Goal: Information Seeking & Learning: Learn about a topic

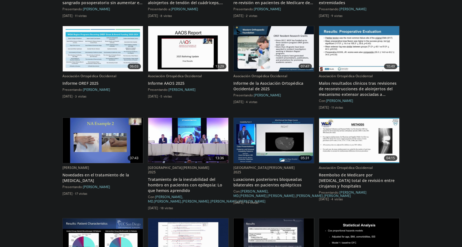
scroll to position [779, 0]
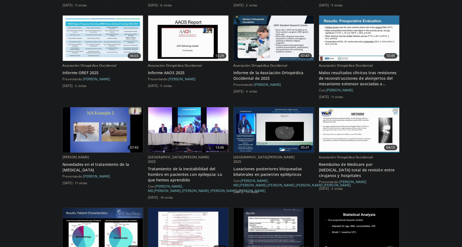
click at [102, 125] on img at bounding box center [103, 129] width 80 height 45
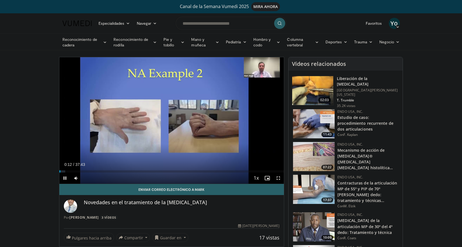
click at [277, 177] on span "Video Player" at bounding box center [278, 177] width 11 height 11
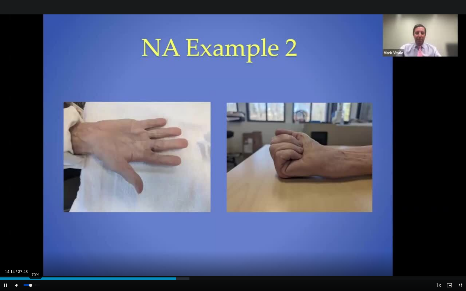
click at [35, 246] on div "70%" at bounding box center [32, 285] width 16 height 2
click at [461, 246] on span "Video Player" at bounding box center [460, 285] width 11 height 11
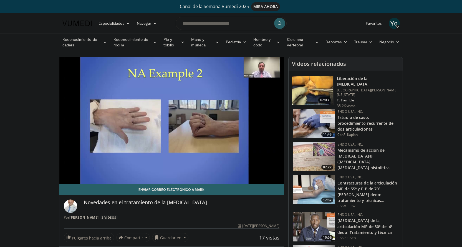
click at [354, 78] on font "Liberación de la contractura de Dupuytren" at bounding box center [353, 81] width 32 height 11
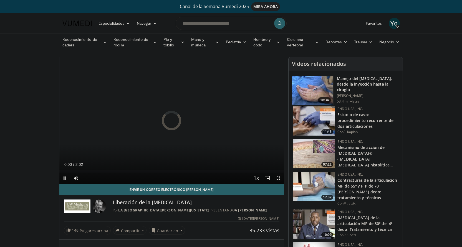
click at [278, 177] on span "Video Player" at bounding box center [278, 177] width 11 height 11
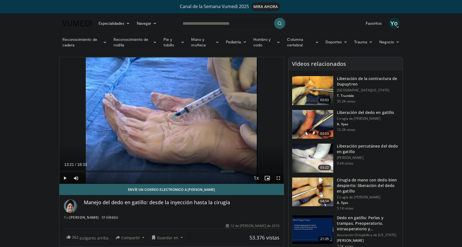
click at [65, 177] on span "Video Player" at bounding box center [64, 177] width 11 height 11
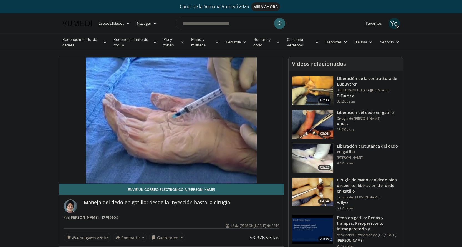
click at [65, 177] on video-js "**********" at bounding box center [171, 120] width 225 height 126
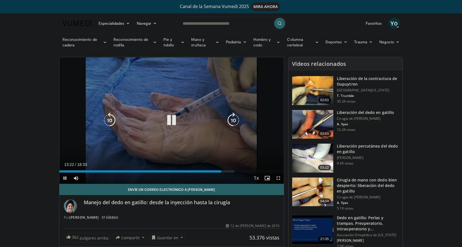
click at [164, 114] on icon "Video Player" at bounding box center [172, 120] width 16 height 16
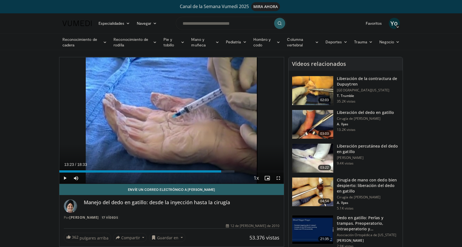
click at [65, 177] on span "Video Player" at bounding box center [64, 177] width 11 height 11
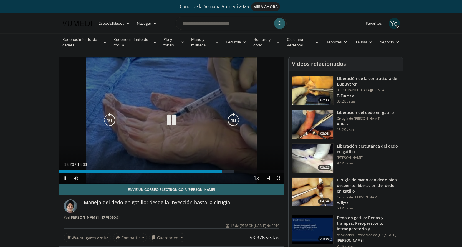
click at [174, 121] on icon "Video Player" at bounding box center [172, 120] width 16 height 16
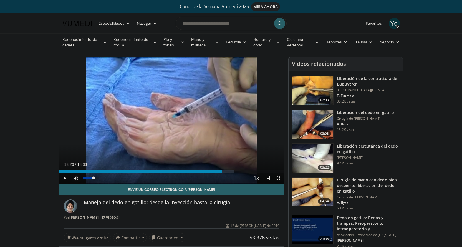
click at [76, 176] on span "Video Player" at bounding box center [75, 177] width 11 height 11
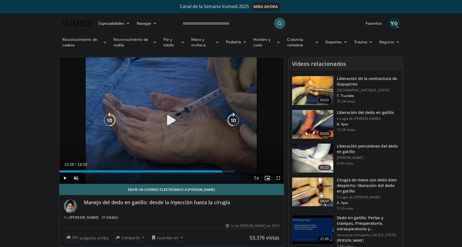
click at [169, 118] on icon "Video Player" at bounding box center [172, 120] width 16 height 16
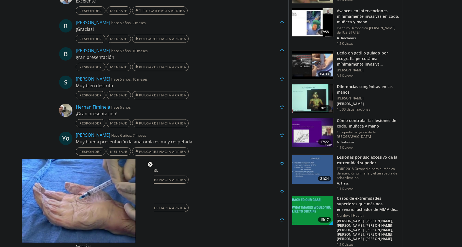
scroll to position [416, 0]
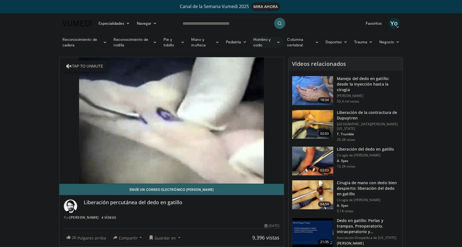
click at [267, 41] on font "Hombro y codo" at bounding box center [261, 42] width 17 height 10
click at [232, 65] on font "Hombro" at bounding box center [230, 64] width 15 height 5
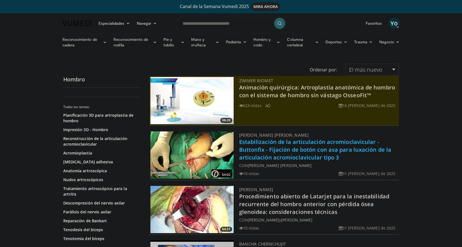
click at [263, 150] on font "Estabilización de la articulación acromioclavicular - Buttonfix - Fijación de b…" at bounding box center [315, 149] width 152 height 23
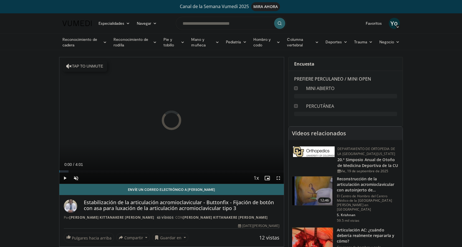
click at [278, 178] on span "Video Player" at bounding box center [278, 177] width 11 height 11
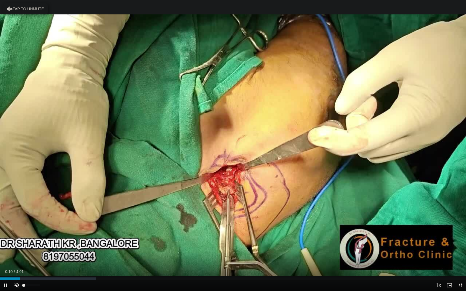
click at [16, 246] on span "Video Player" at bounding box center [16, 285] width 11 height 11
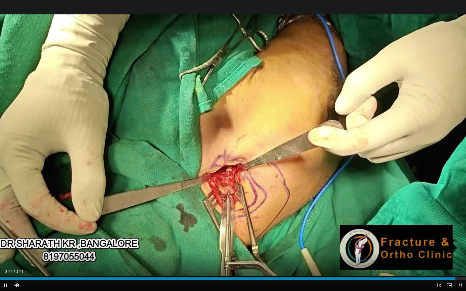
click at [461, 246] on span "Video Player" at bounding box center [460, 285] width 11 height 11
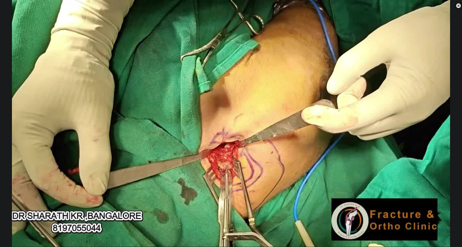
scroll to position [111, 0]
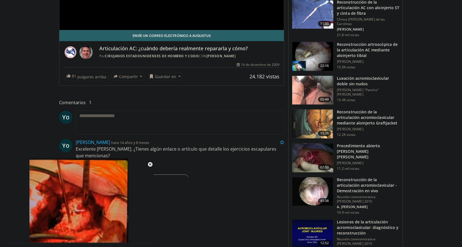
scroll to position [166, 0]
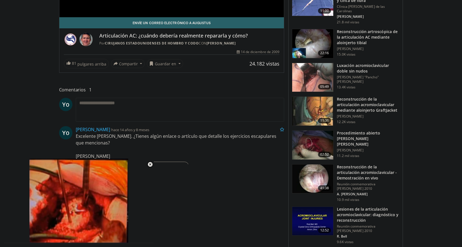
click at [309, 147] on img at bounding box center [312, 144] width 41 height 29
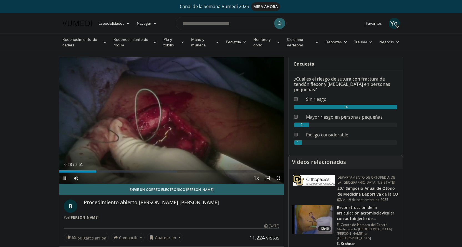
click at [279, 178] on span "Video Player" at bounding box center [278, 177] width 11 height 11
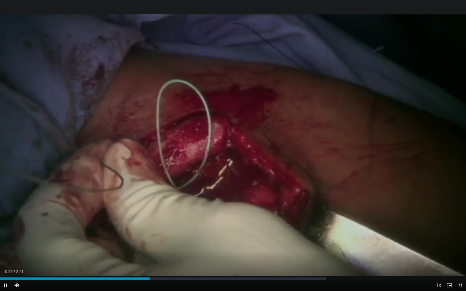
click at [460, 246] on span "Video Player" at bounding box center [460, 285] width 11 height 11
